Goal: Information Seeking & Learning: Learn about a topic

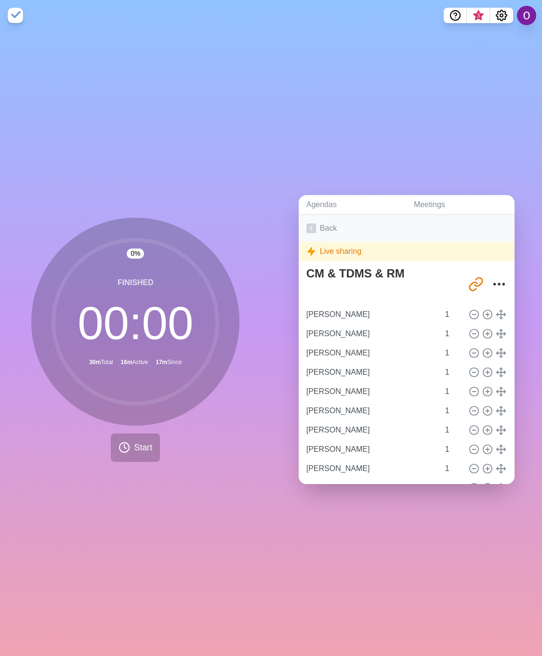
click at [307, 224] on icon at bounding box center [311, 229] width 10 height 10
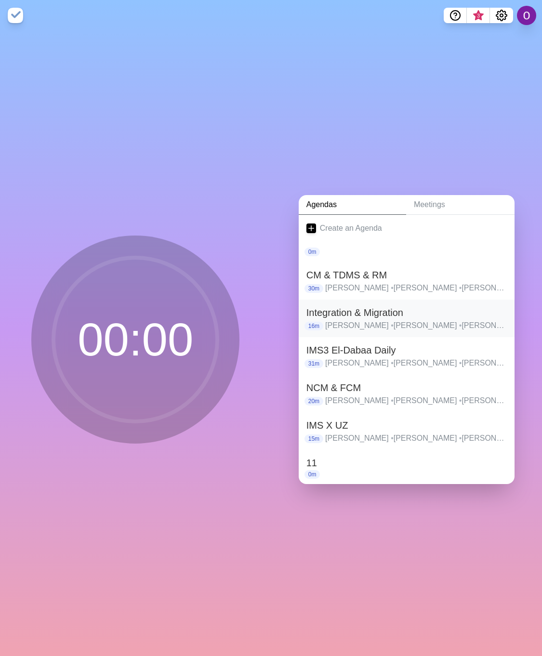
click at [325, 314] on h2 "Integration & Migration" at bounding box center [406, 312] width 200 height 14
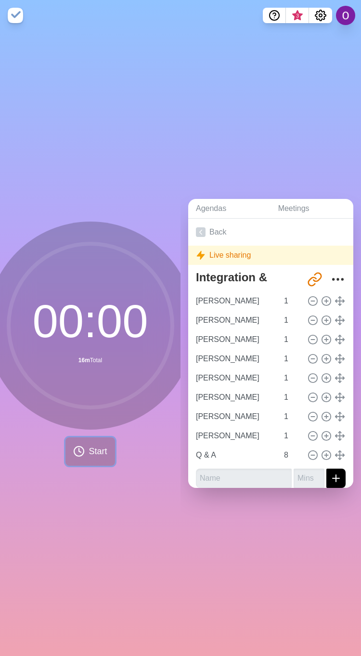
click at [89, 452] on span "Start" at bounding box center [98, 451] width 18 height 13
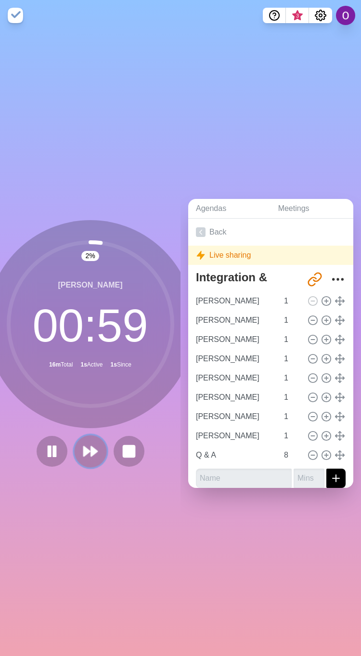
click at [90, 453] on icon at bounding box center [90, 451] width 16 height 16
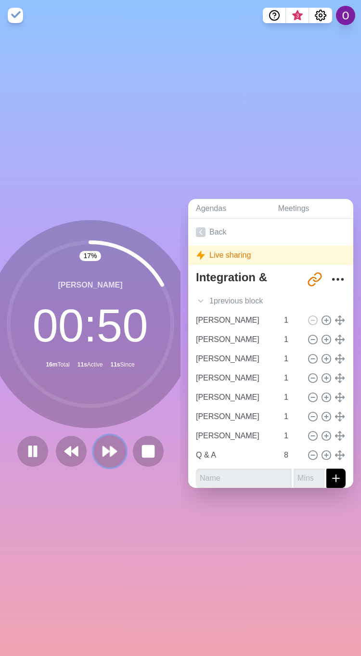
click at [104, 449] on icon at bounding box center [110, 451] width 16 height 16
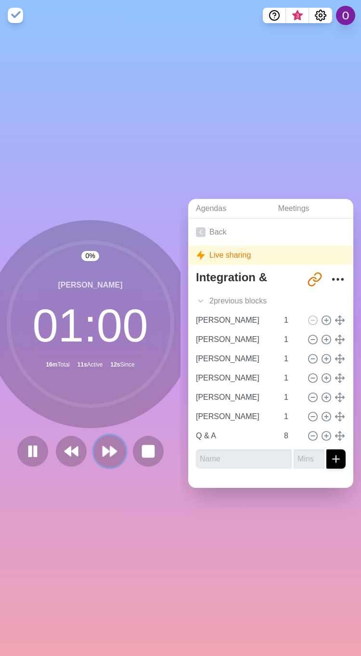
click at [104, 449] on icon at bounding box center [110, 451] width 16 height 16
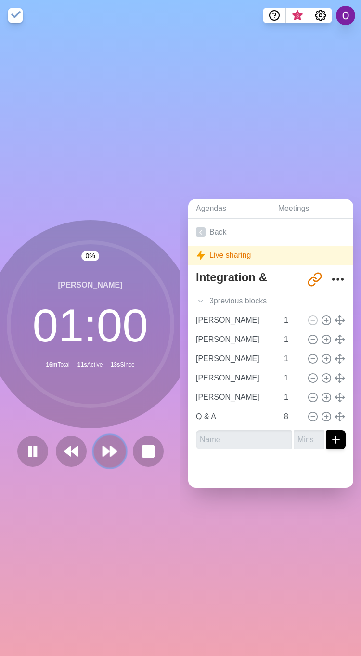
click at [104, 449] on icon at bounding box center [110, 451] width 16 height 16
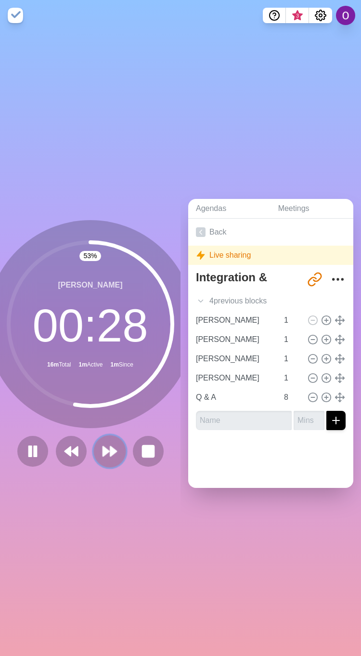
drag, startPoint x: 99, startPoint y: 451, endPoint x: 100, endPoint y: 460, distance: 8.8
click at [102, 451] on icon at bounding box center [110, 451] width 16 height 16
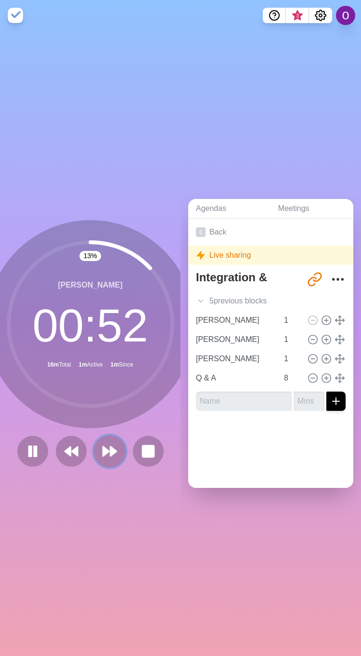
click at [106, 452] on icon at bounding box center [110, 451] width 16 height 16
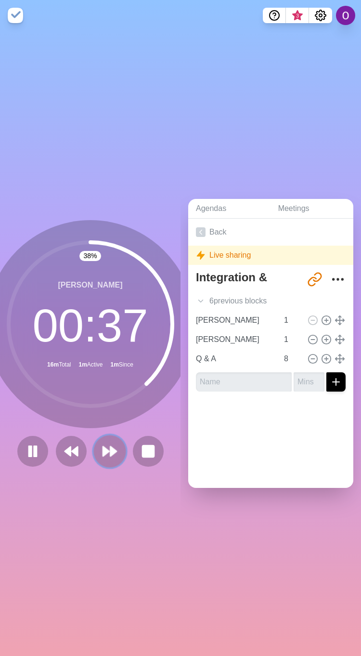
click at [103, 448] on polygon at bounding box center [106, 452] width 6 height 10
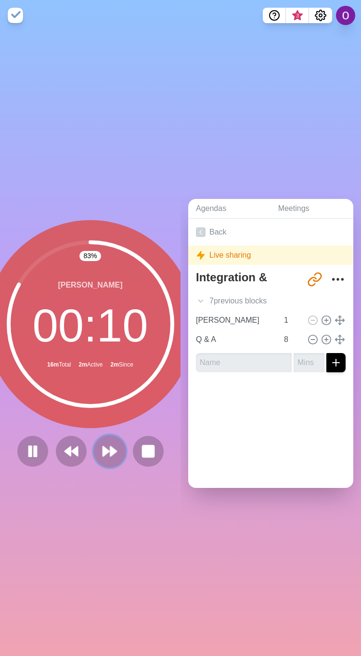
click at [107, 455] on button at bounding box center [109, 451] width 32 height 32
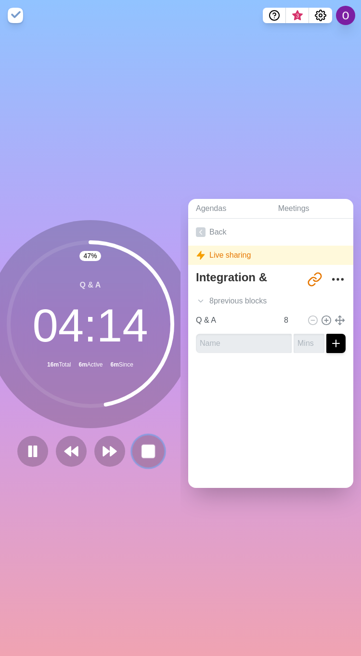
click at [140, 453] on icon at bounding box center [148, 451] width 16 height 16
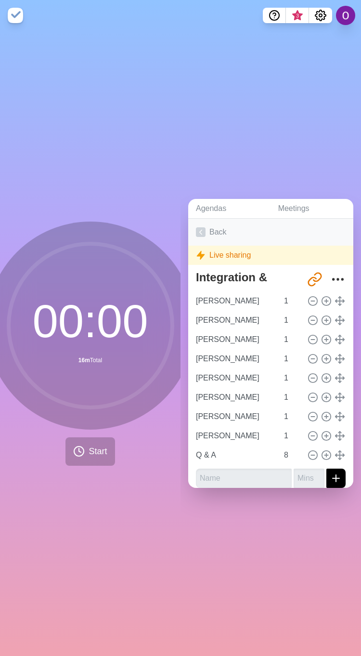
click at [201, 229] on icon at bounding box center [201, 232] width 10 height 10
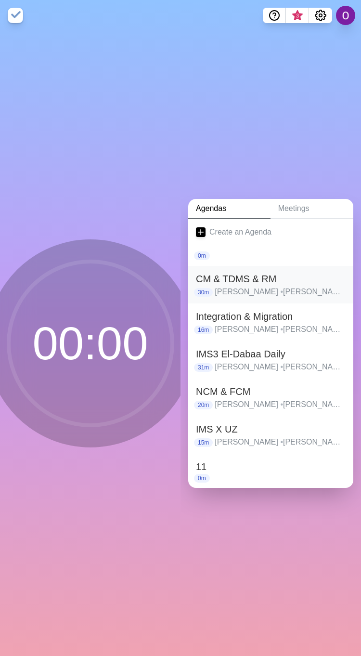
click at [220, 277] on h2 "CM & TDMS & RM" at bounding box center [271, 279] width 150 height 14
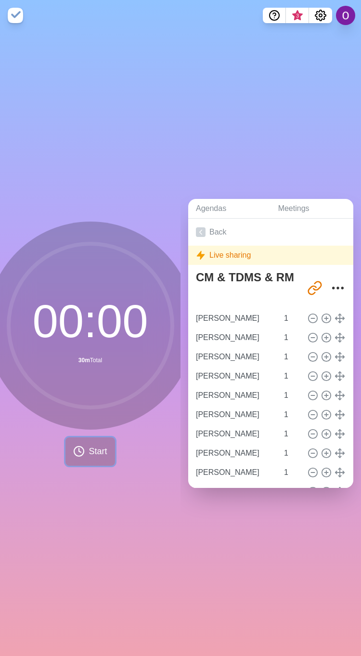
click at [81, 452] on button "Start" at bounding box center [90, 451] width 49 height 28
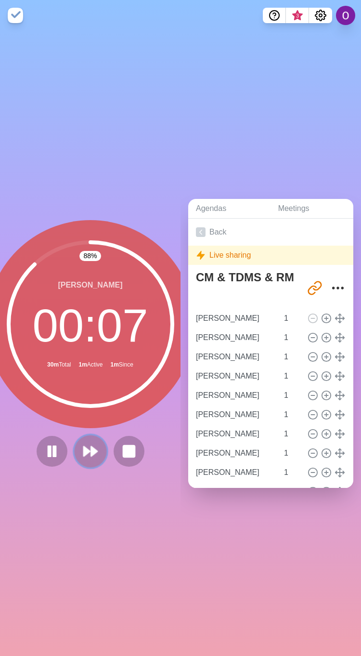
click at [84, 453] on icon at bounding box center [90, 451] width 16 height 16
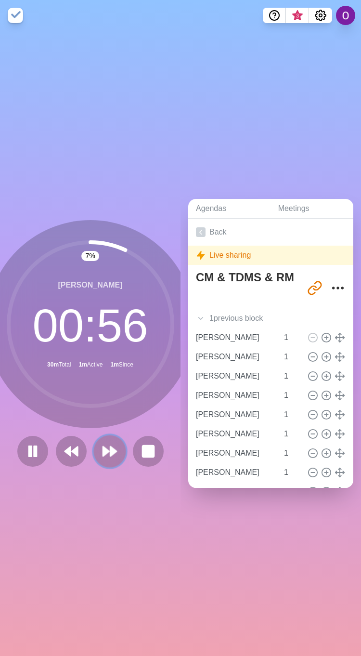
click at [110, 449] on polygon at bounding box center [113, 452] width 6 height 10
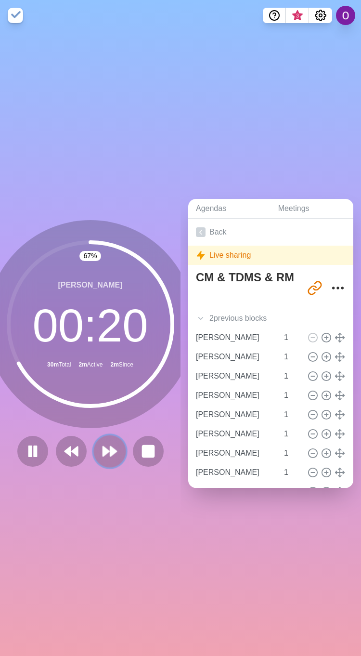
click at [110, 449] on polygon at bounding box center [113, 452] width 6 height 10
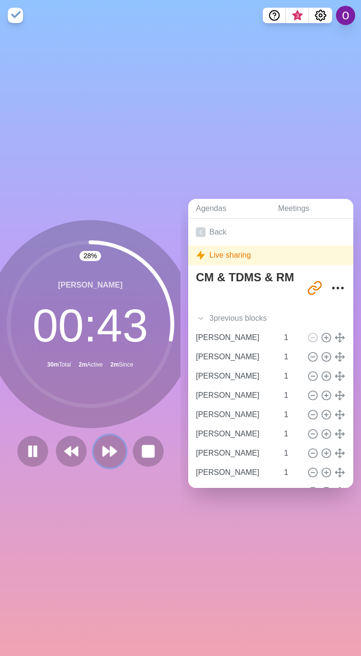
click at [110, 447] on polygon at bounding box center [113, 452] width 6 height 10
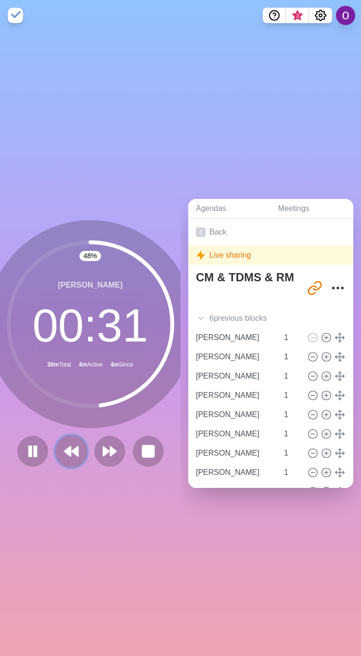
click at [66, 449] on polygon at bounding box center [68, 452] width 6 height 10
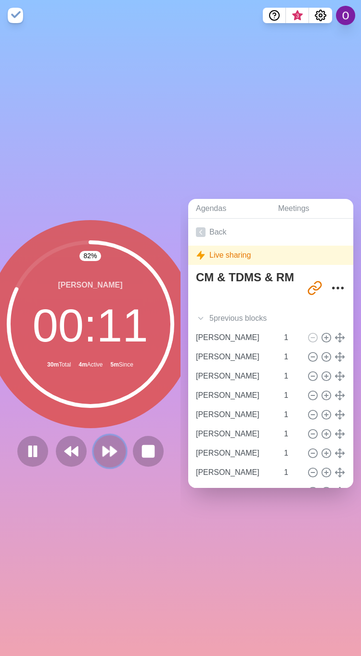
click at [103, 444] on icon at bounding box center [110, 451] width 16 height 16
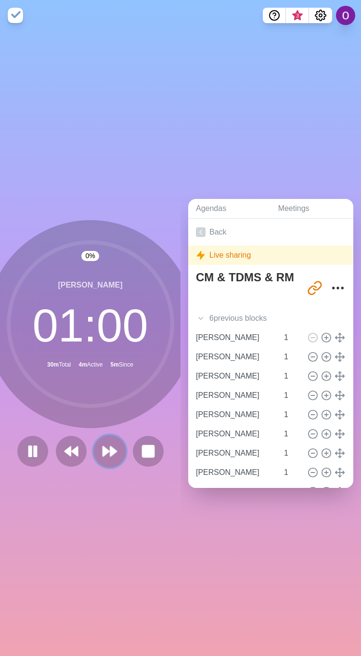
click at [103, 444] on icon at bounding box center [110, 451] width 16 height 16
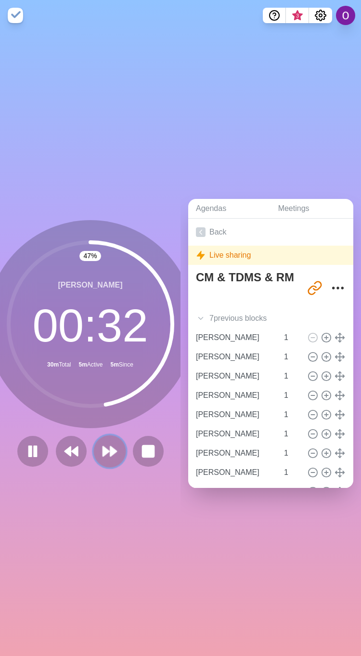
click at [102, 443] on icon at bounding box center [110, 451] width 16 height 16
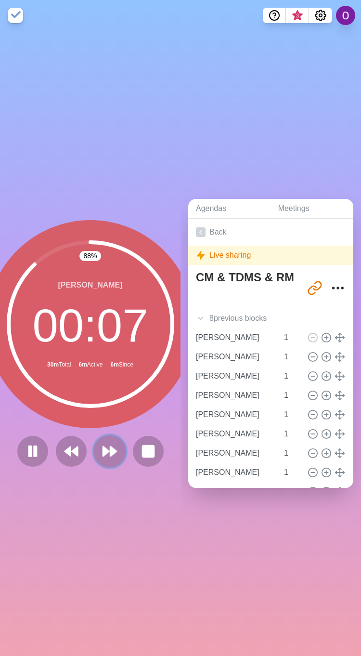
click at [109, 443] on icon at bounding box center [110, 451] width 16 height 16
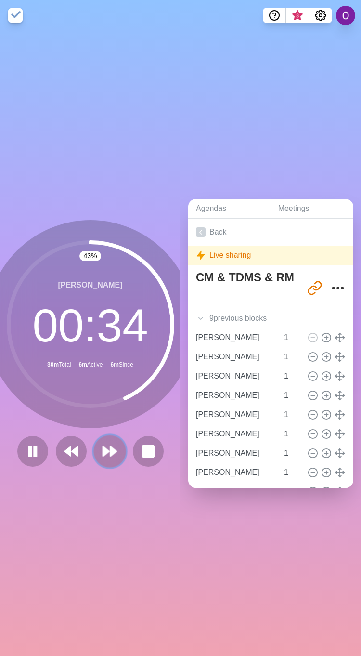
click at [106, 451] on icon at bounding box center [110, 451] width 16 height 16
click at [110, 447] on polygon at bounding box center [113, 452] width 6 height 10
click at [103, 447] on polygon at bounding box center [106, 452] width 6 height 10
click at [103, 448] on polygon at bounding box center [106, 452] width 6 height 10
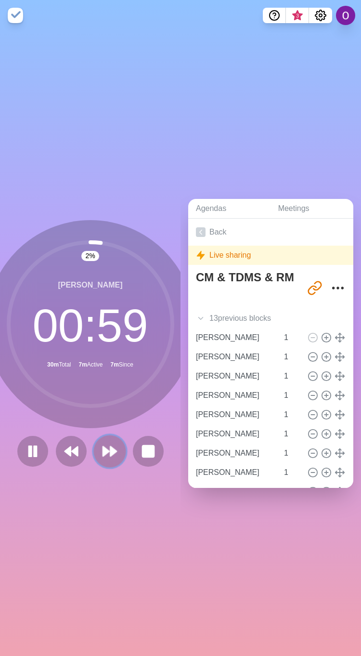
click at [103, 448] on polygon at bounding box center [106, 452] width 6 height 10
click at [110, 449] on polygon at bounding box center [113, 452] width 6 height 10
click at [103, 449] on icon at bounding box center [110, 451] width 16 height 16
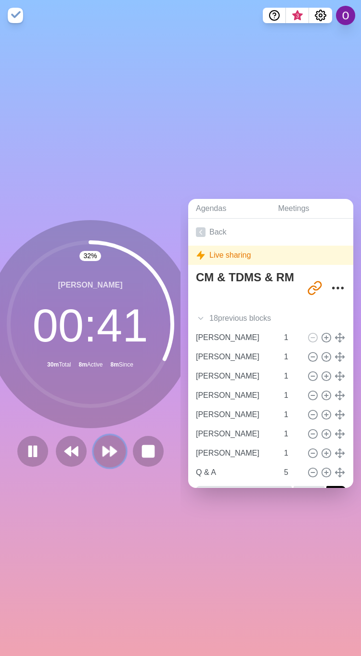
click at [103, 448] on polygon at bounding box center [106, 452] width 6 height 10
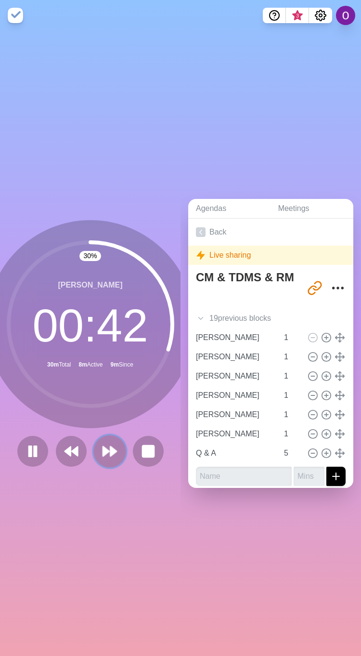
click at [102, 450] on icon at bounding box center [110, 451] width 16 height 16
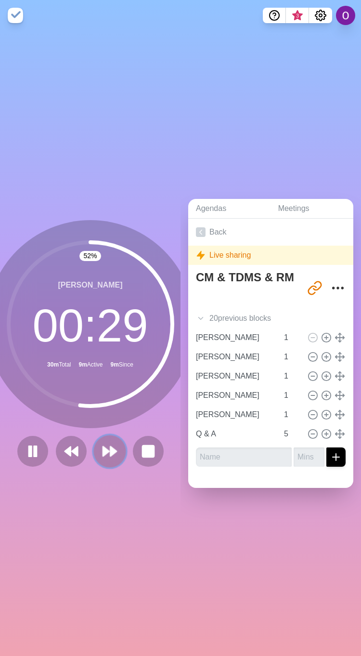
click at [104, 447] on polygon at bounding box center [106, 452] width 6 height 10
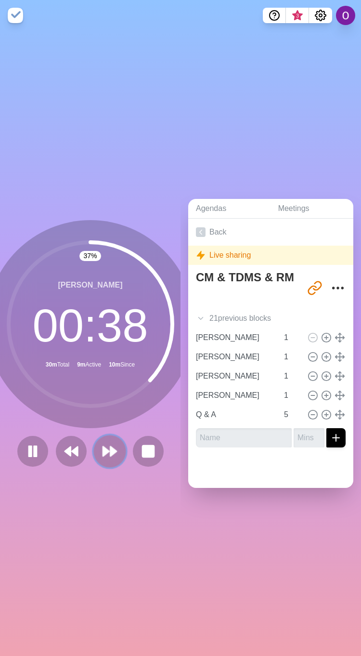
click at [104, 447] on polygon at bounding box center [106, 452] width 6 height 10
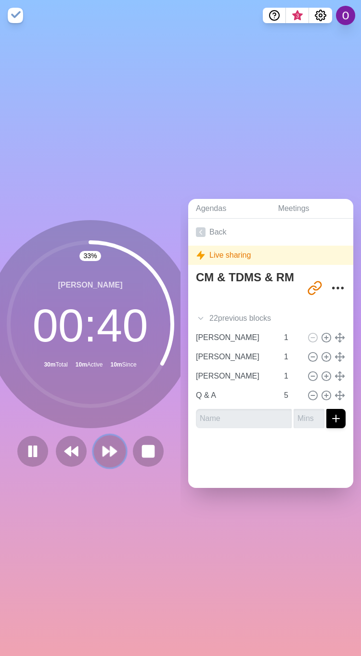
click at [95, 449] on button at bounding box center [109, 451] width 32 height 32
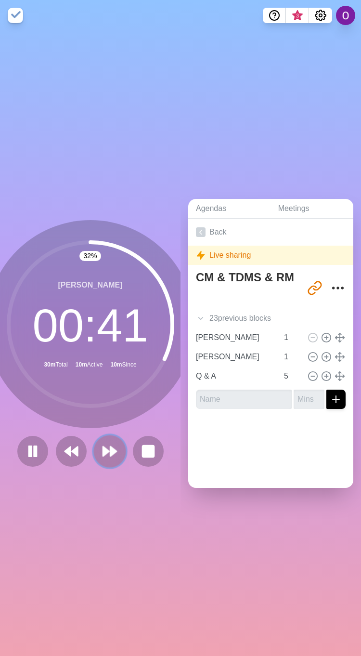
click at [102, 451] on icon at bounding box center [110, 451] width 16 height 16
